Goal: Information Seeking & Learning: Learn about a topic

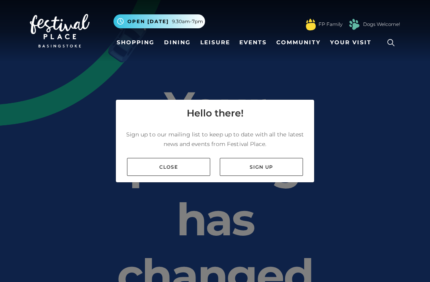
click at [166, 176] on link "Close" at bounding box center [168, 167] width 83 height 18
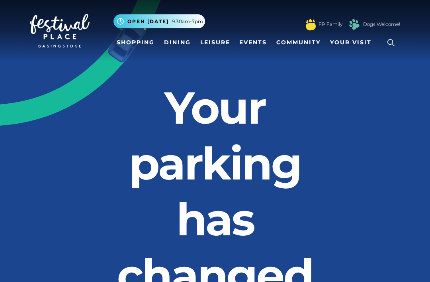
click at [177, 39] on link "Dining" at bounding box center [177, 42] width 33 height 15
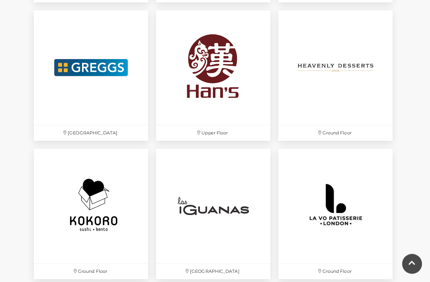
scroll to position [1487, 0]
click at [344, 72] on img at bounding box center [336, 67] width 114 height 114
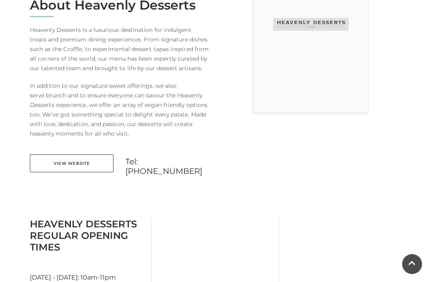
scroll to position [233, 0]
click at [74, 163] on link "View Website" at bounding box center [72, 164] width 84 height 18
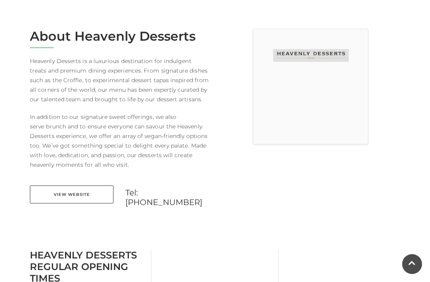
scroll to position [202, 0]
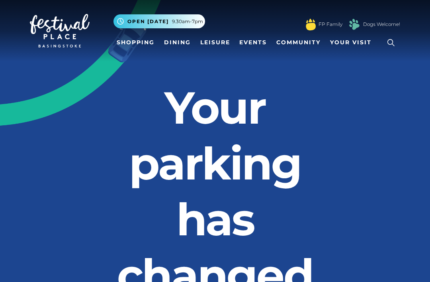
click at [177, 37] on link "Dining" at bounding box center [177, 42] width 33 height 15
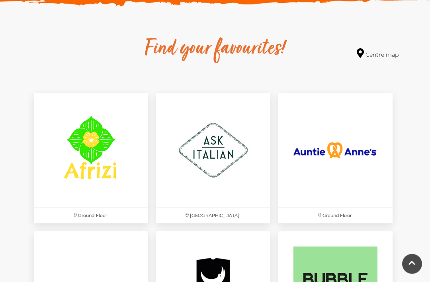
scroll to position [437, 0]
click at [90, 165] on img at bounding box center [91, 150] width 114 height 114
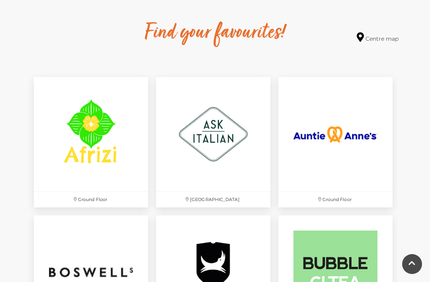
scroll to position [447, 0]
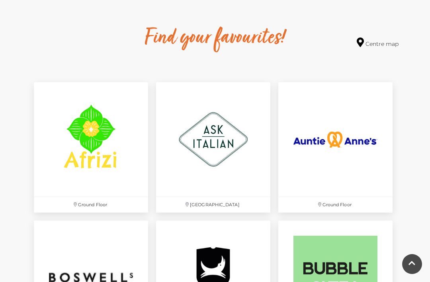
click at [347, 134] on img at bounding box center [336, 139] width 114 height 114
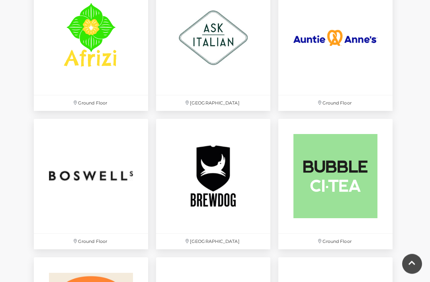
scroll to position [555, 0]
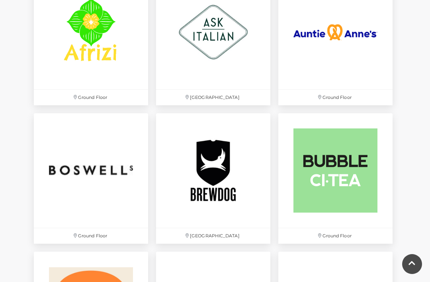
click at [209, 182] on img at bounding box center [213, 170] width 114 height 114
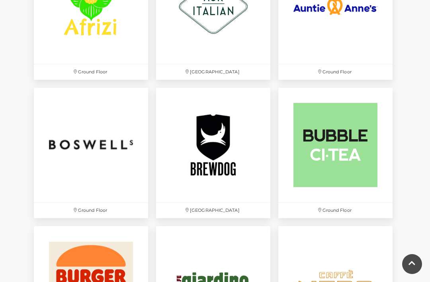
click at [99, 161] on img at bounding box center [91, 145] width 114 height 114
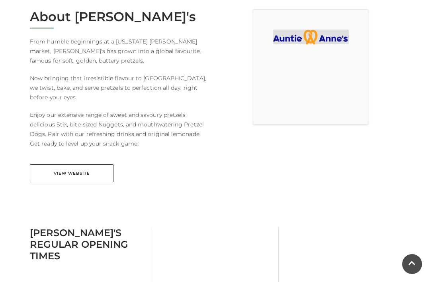
scroll to position [223, 0]
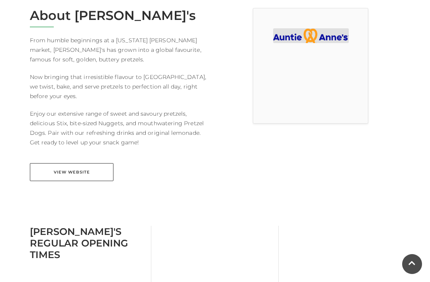
click at [76, 169] on link "View Website" at bounding box center [72, 172] width 84 height 18
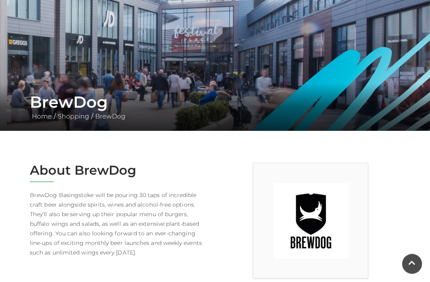
scroll to position [51, 0]
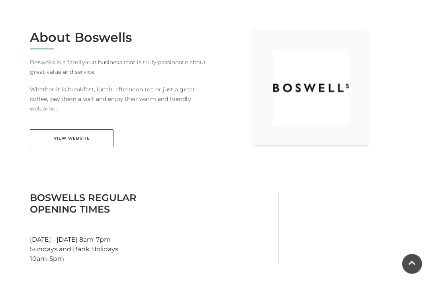
scroll to position [202, 0]
click at [77, 133] on link "View Website" at bounding box center [72, 138] width 84 height 18
